Goal: Navigation & Orientation: Find specific page/section

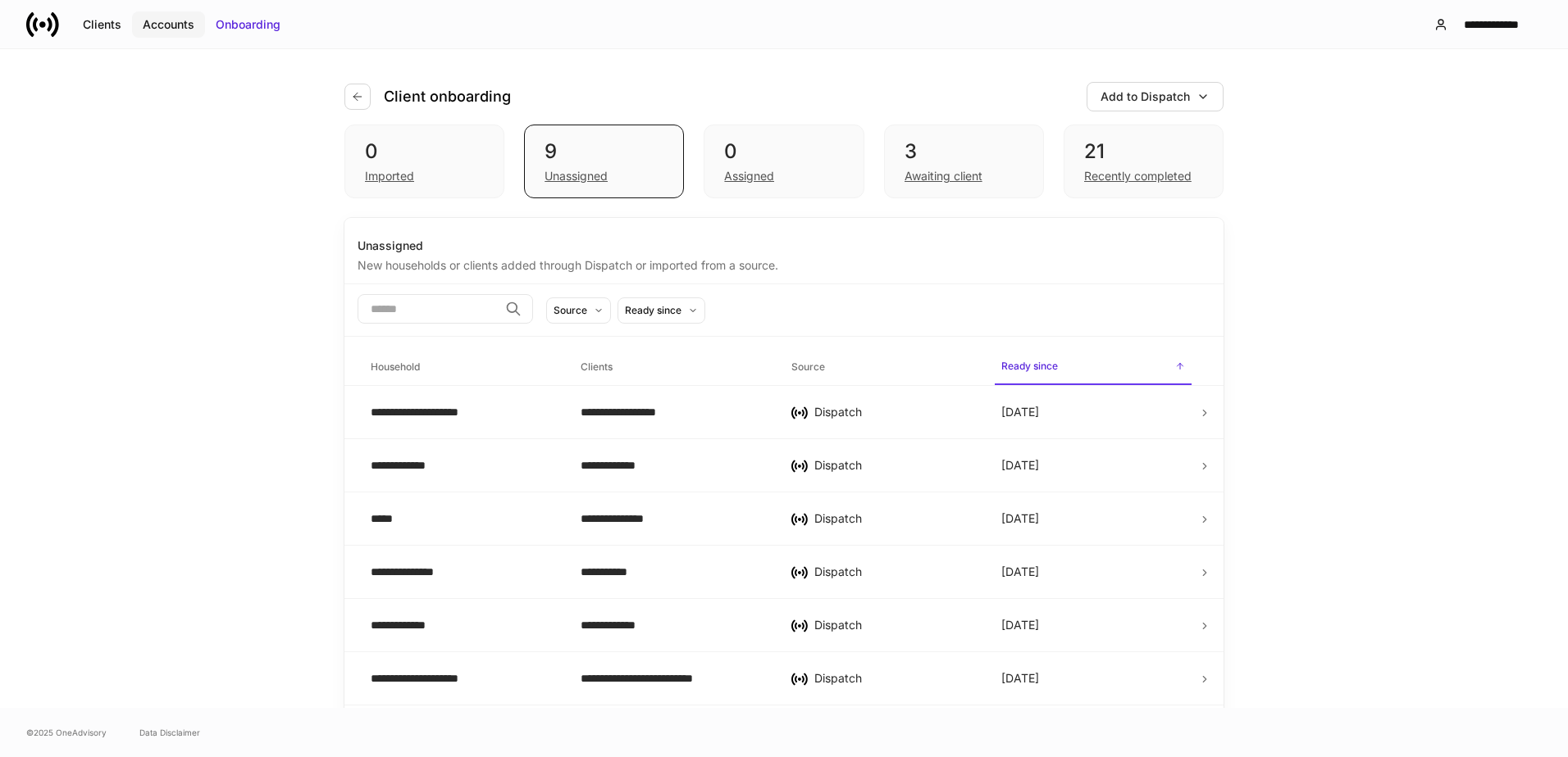
click at [176, 22] on div "Accounts" at bounding box center [169, 25] width 52 height 17
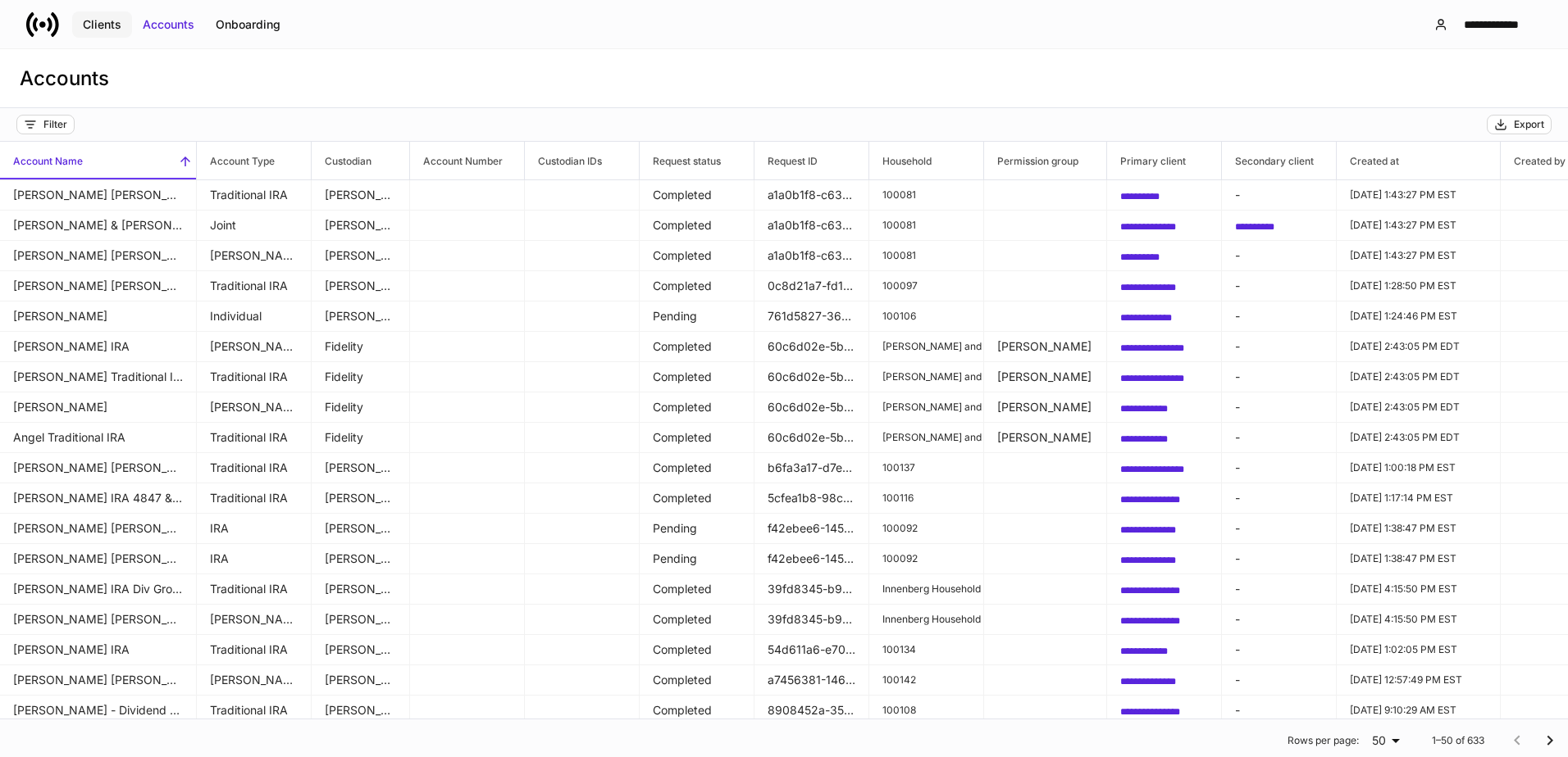
click at [96, 21] on div "Clients" at bounding box center [101, 25] width 39 height 17
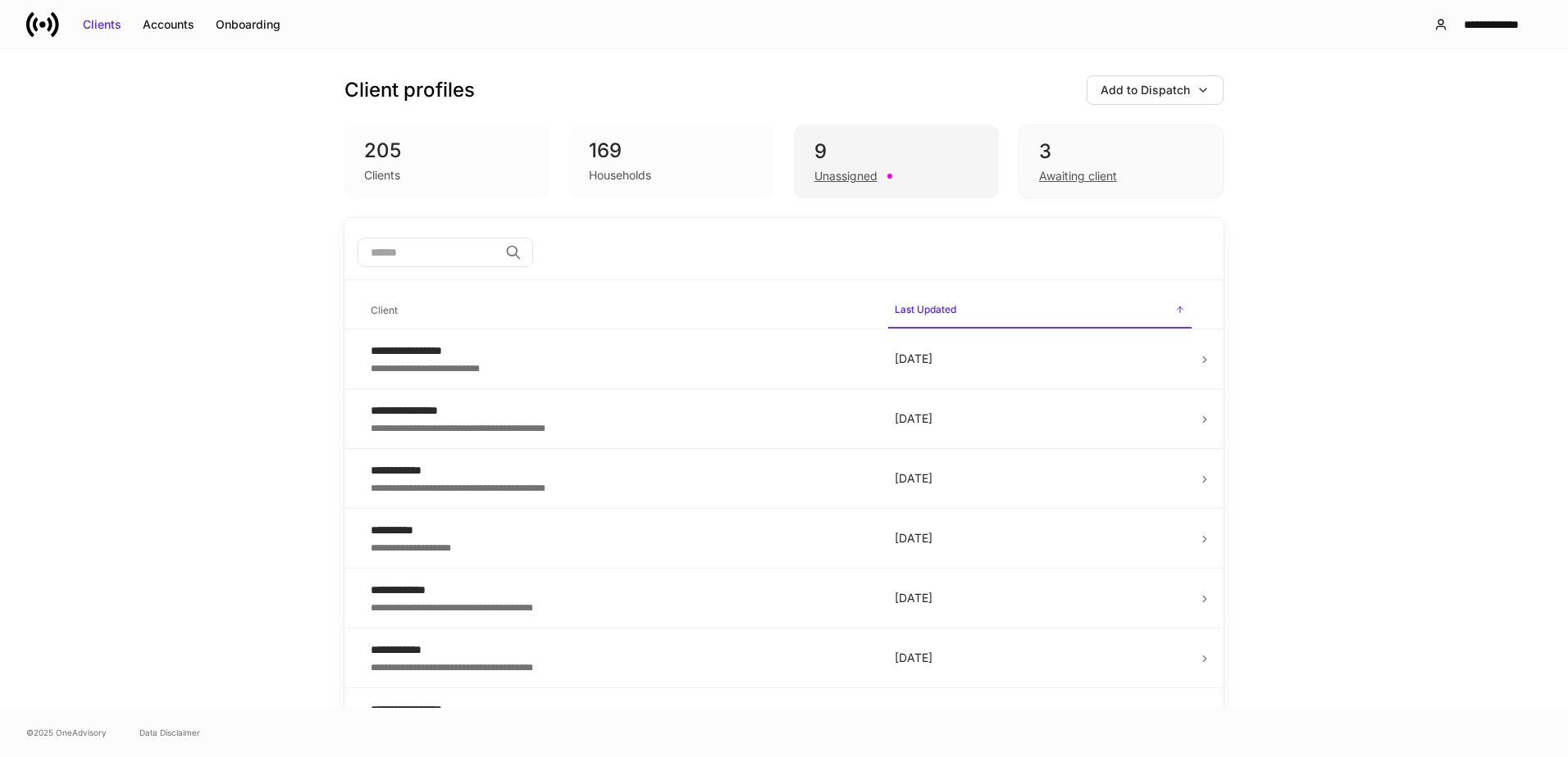
click at [866, 153] on div "9" at bounding box center [895, 152] width 164 height 26
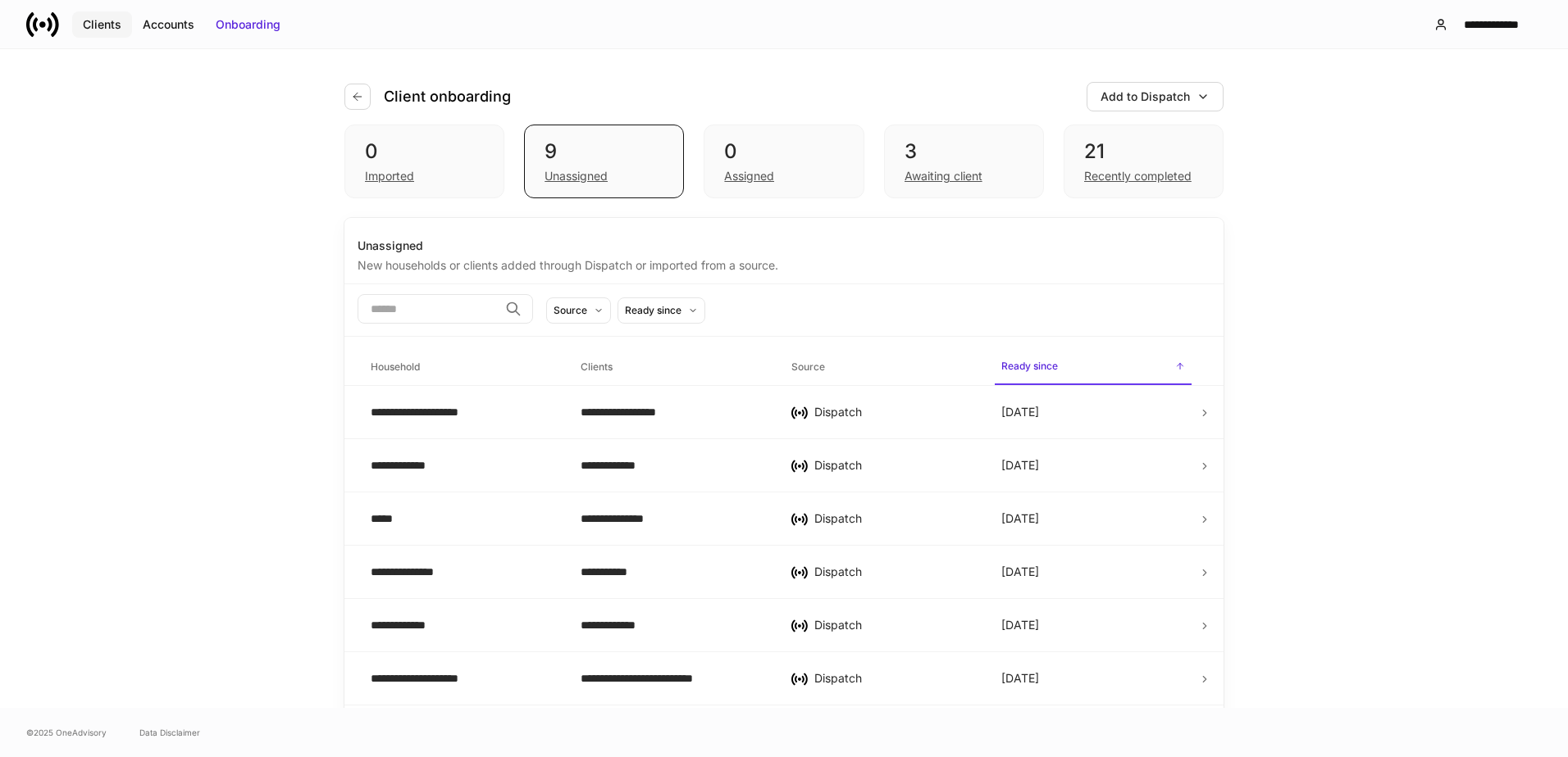
click at [92, 26] on div "Clients" at bounding box center [101, 25] width 39 height 17
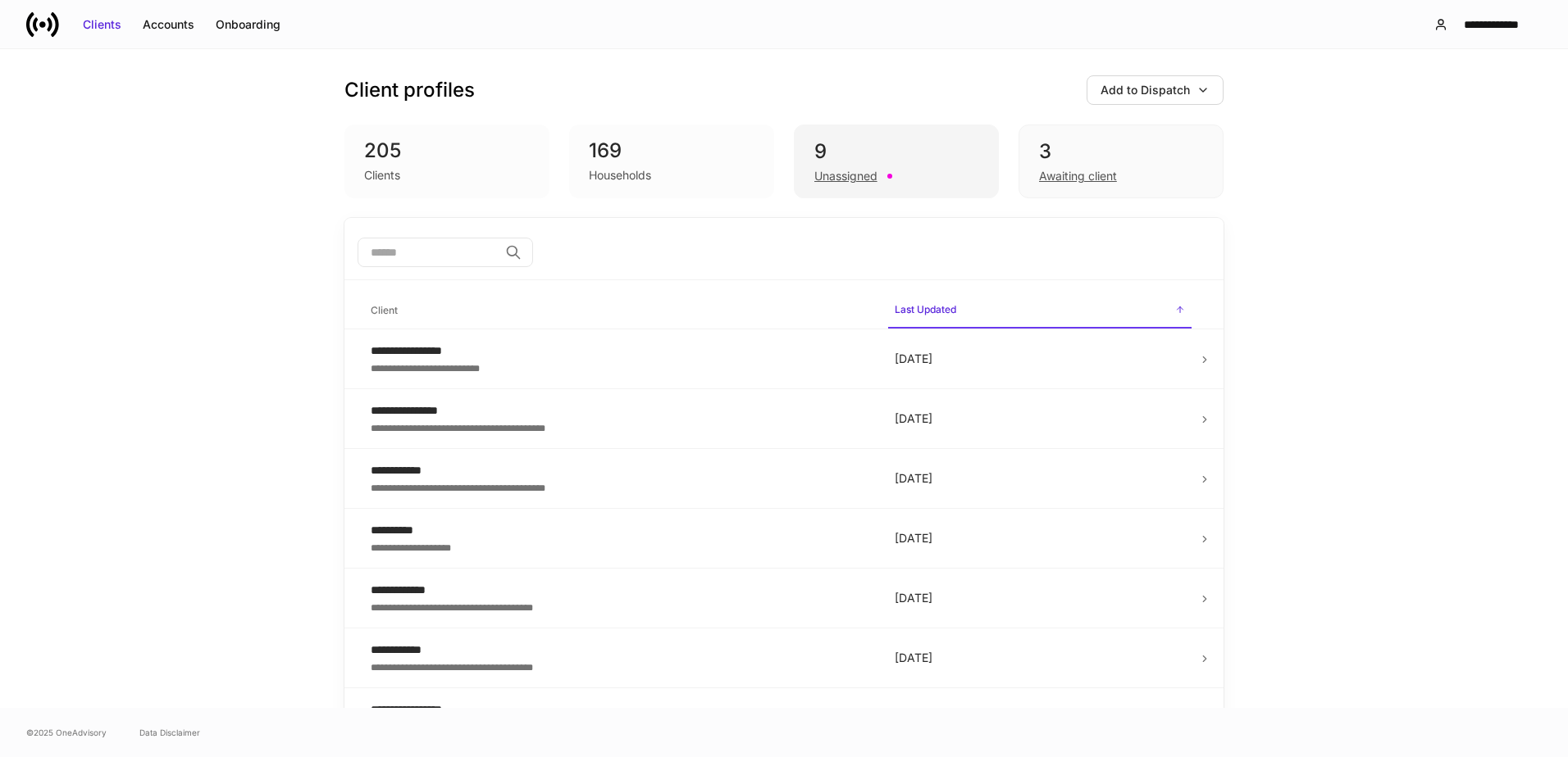
click at [838, 132] on div "9 Unassigned" at bounding box center [896, 162] width 205 height 73
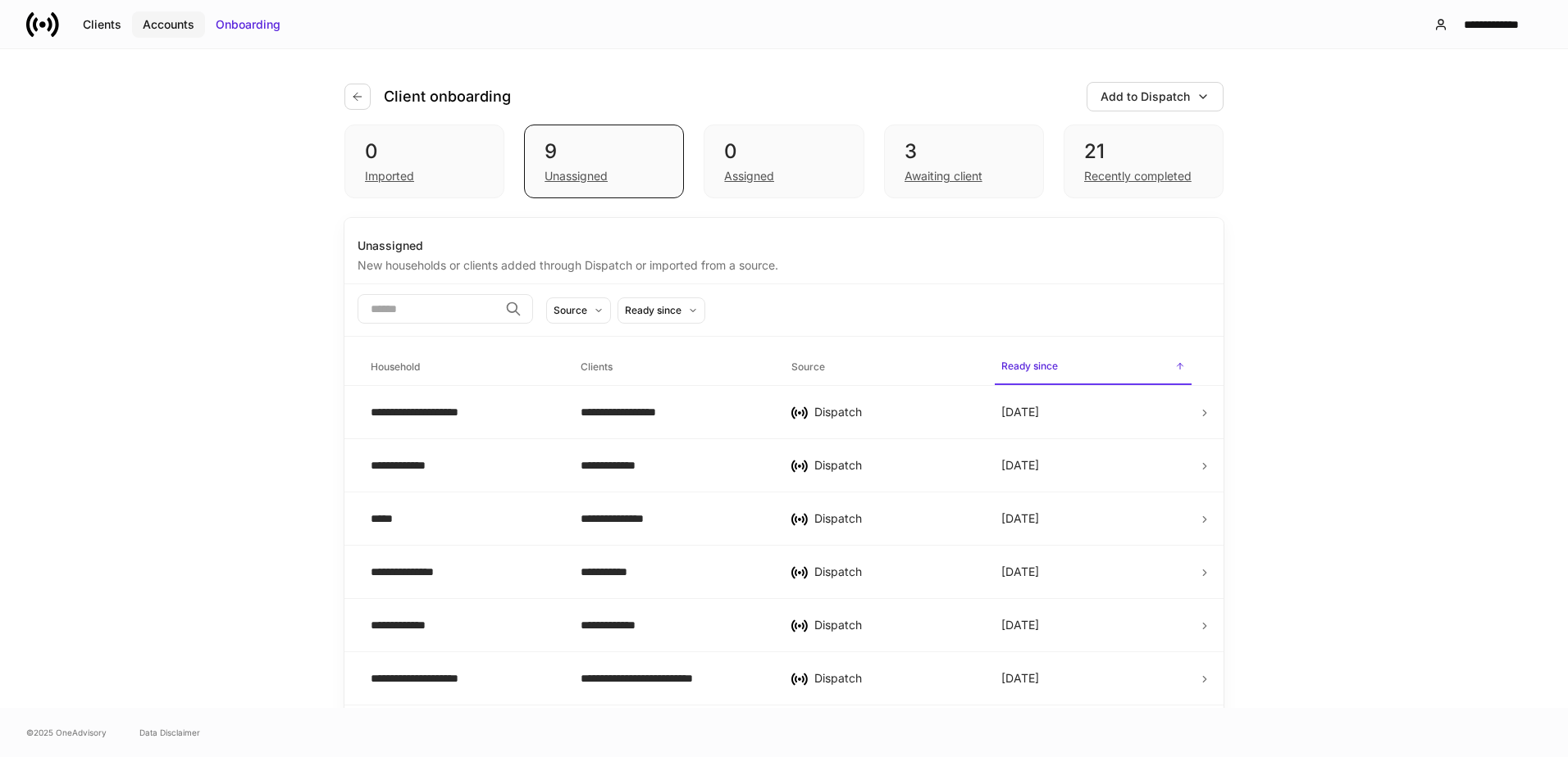
click at [173, 25] on div "Accounts" at bounding box center [169, 25] width 52 height 17
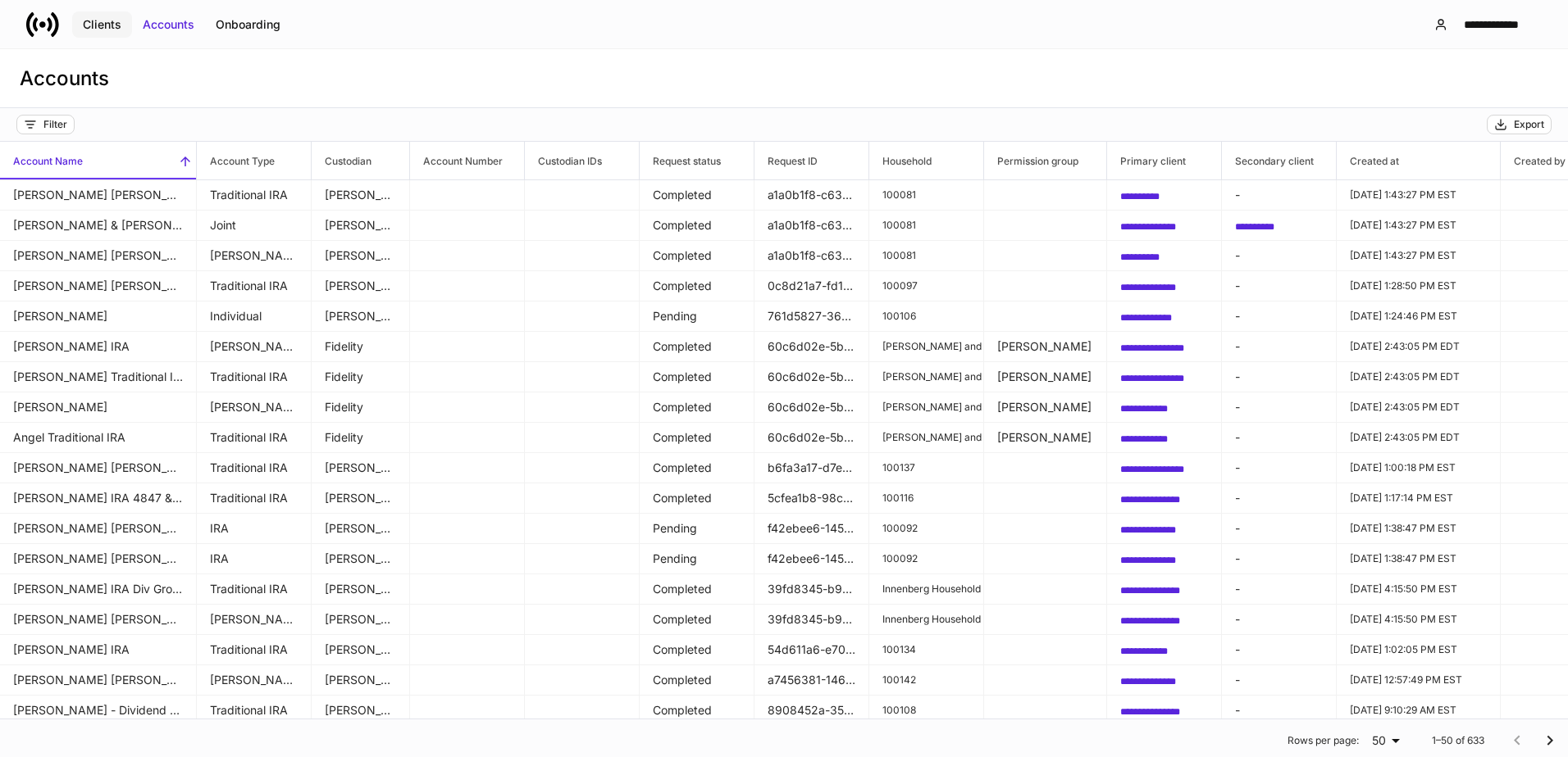
click at [102, 24] on div "Clients" at bounding box center [101, 25] width 39 height 17
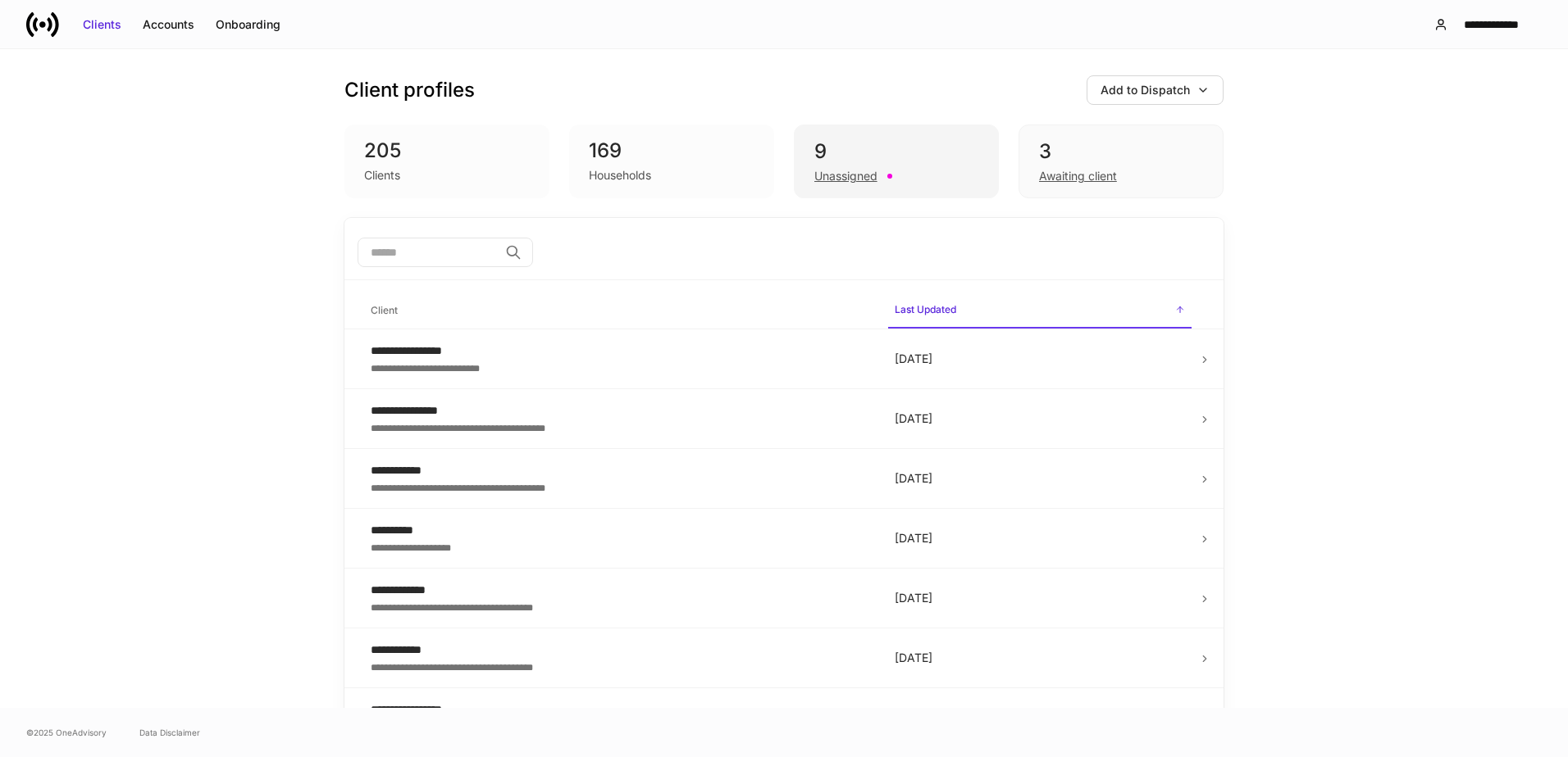
click at [829, 178] on div "Unassigned" at bounding box center [846, 176] width 64 height 17
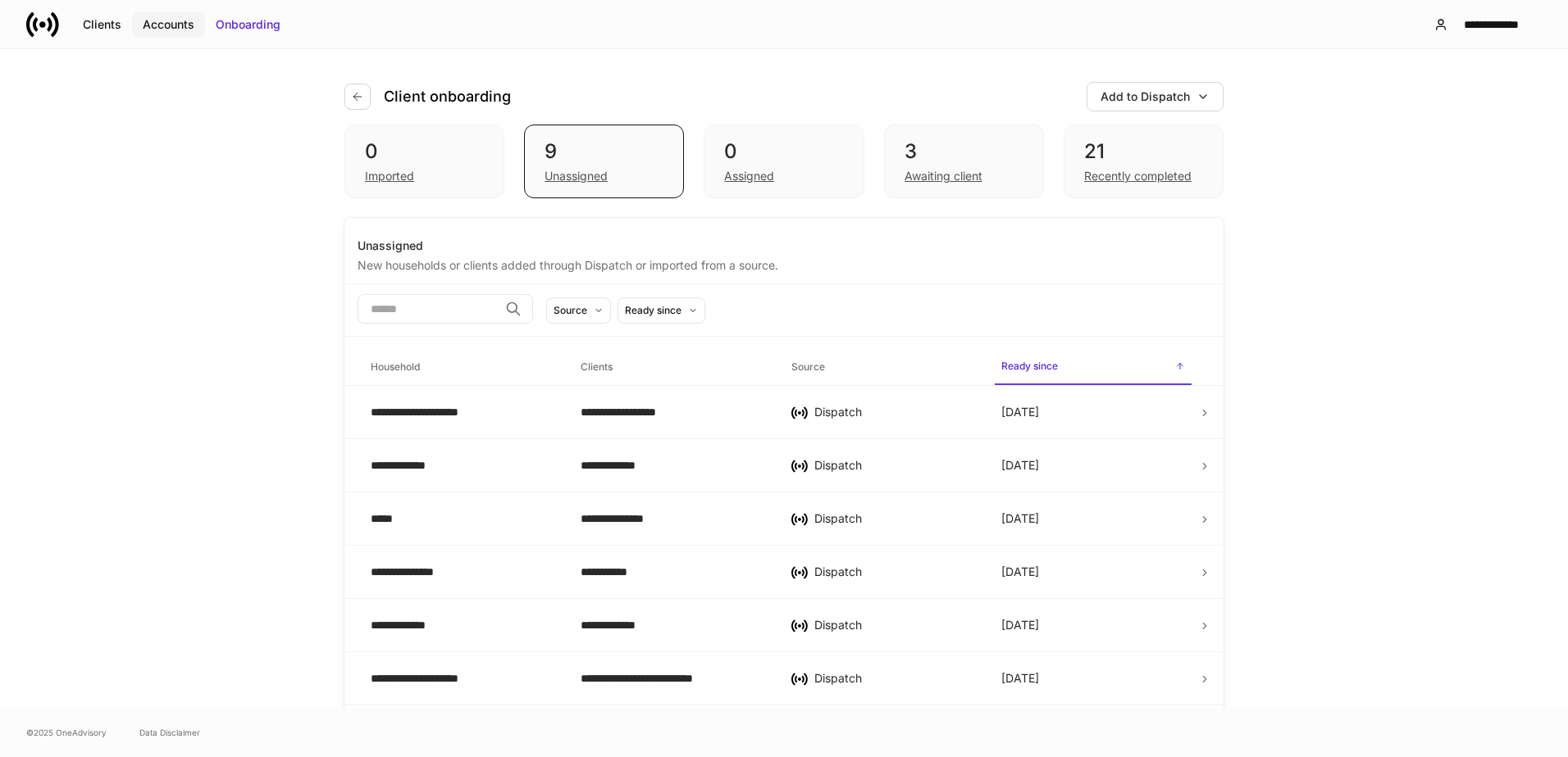
click at [155, 29] on div "Accounts" at bounding box center [169, 25] width 52 height 17
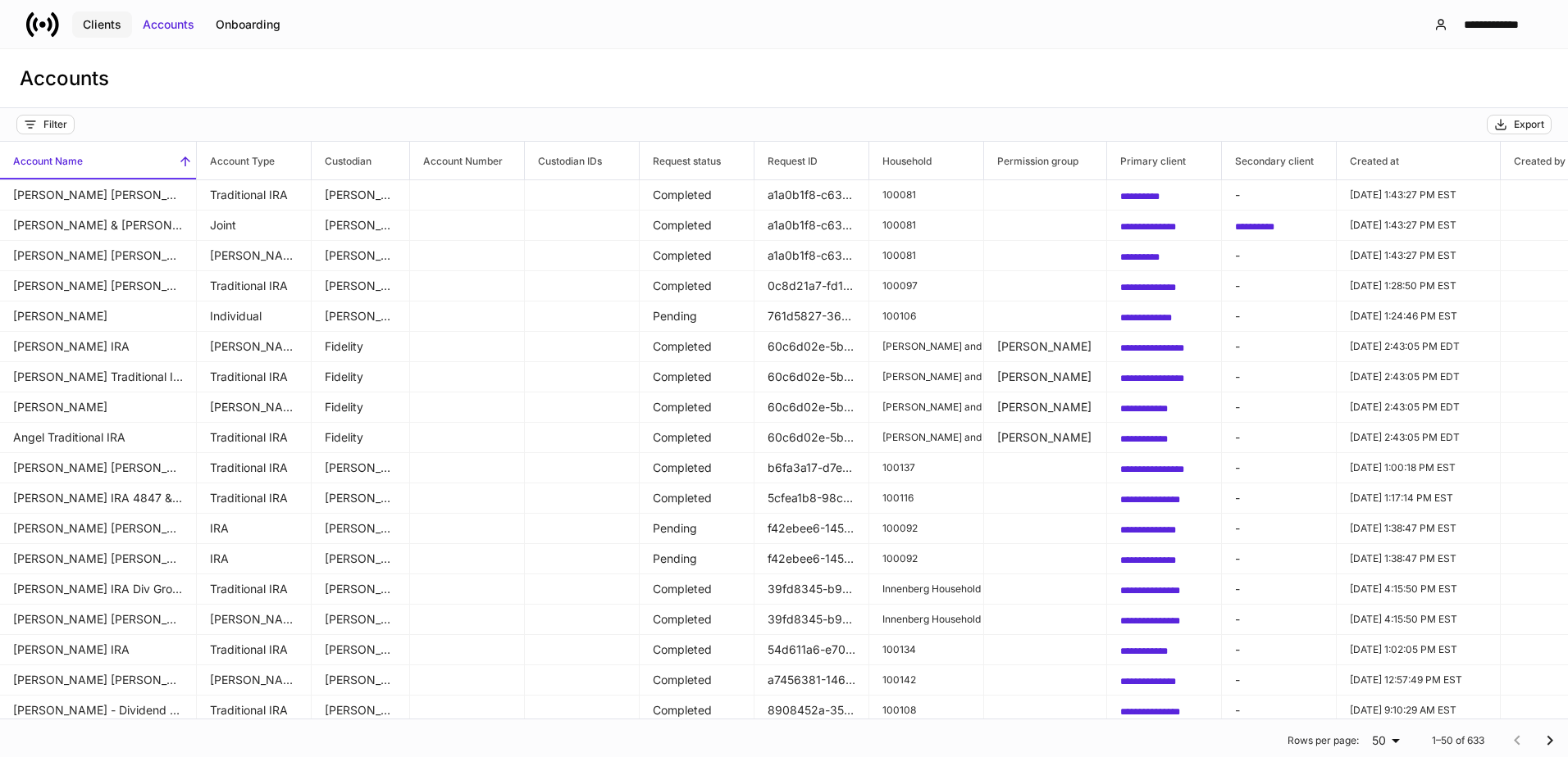
click at [94, 25] on div "Clients" at bounding box center [101, 25] width 39 height 17
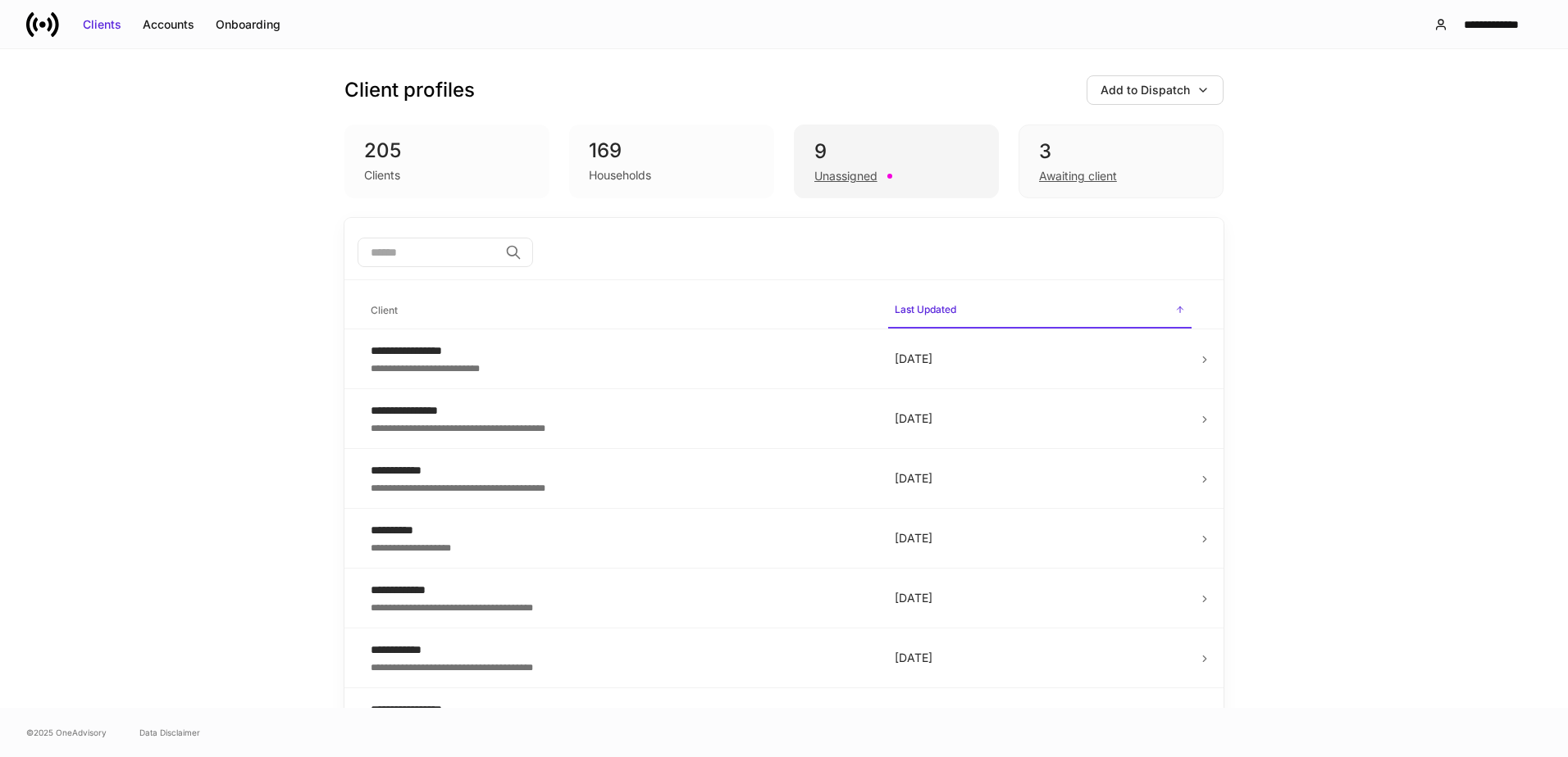
click at [866, 161] on div "9" at bounding box center [895, 152] width 164 height 26
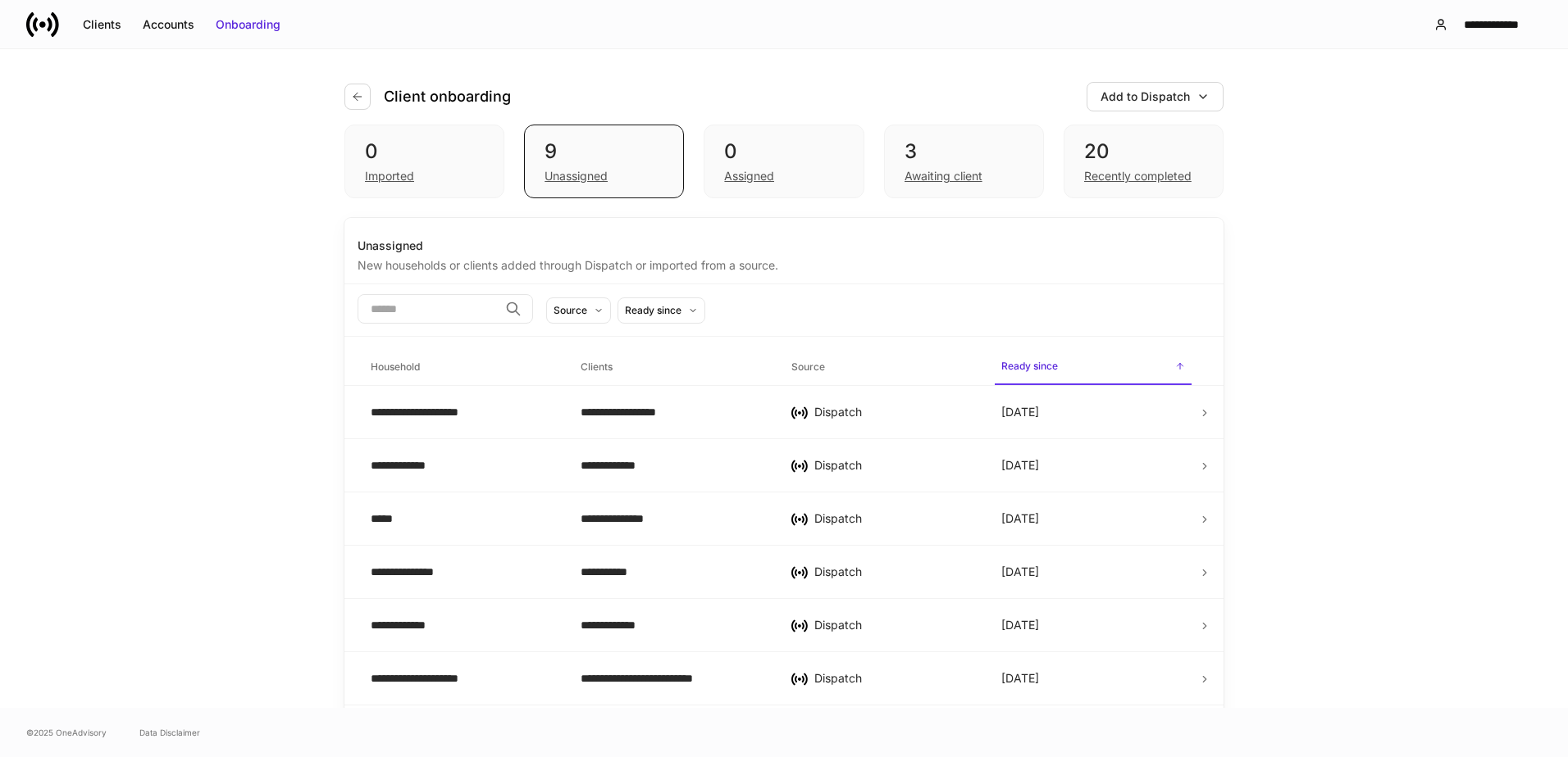
click at [134, 345] on div "**********" at bounding box center [784, 379] width 1568 height 659
click at [149, 256] on div "**********" at bounding box center [784, 379] width 1568 height 659
